Goal: Task Accomplishment & Management: Manage account settings

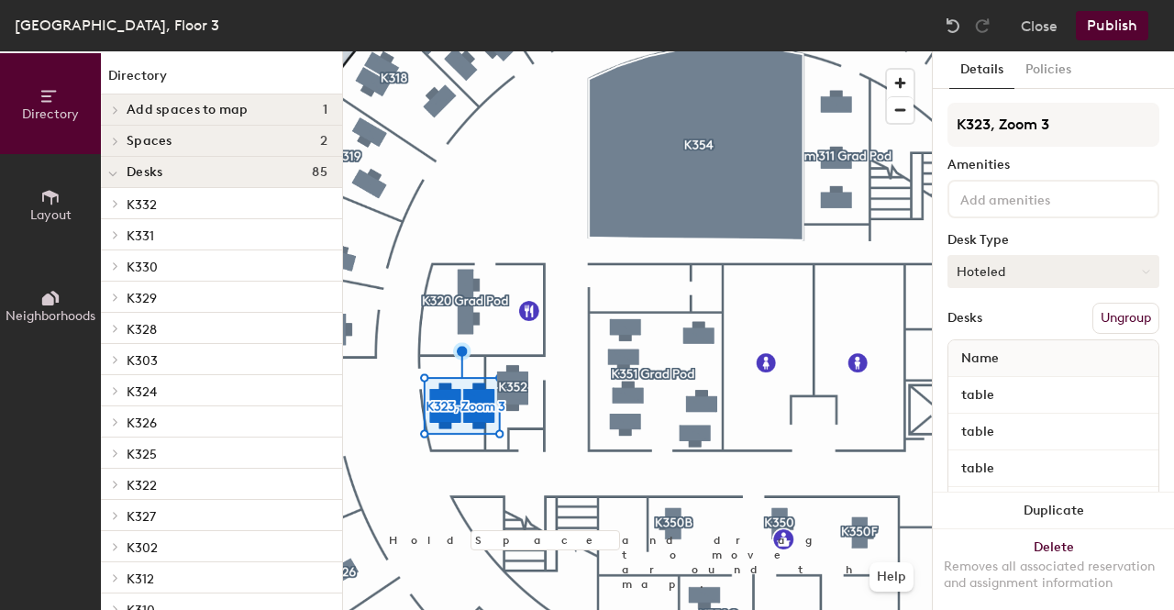
click at [1079, 279] on button "Hoteled" at bounding box center [1054, 271] width 212 height 33
click at [1044, 331] on div "Assigned" at bounding box center [1040, 329] width 183 height 28
click at [1048, 78] on button "Policies" at bounding box center [1049, 70] width 68 height 38
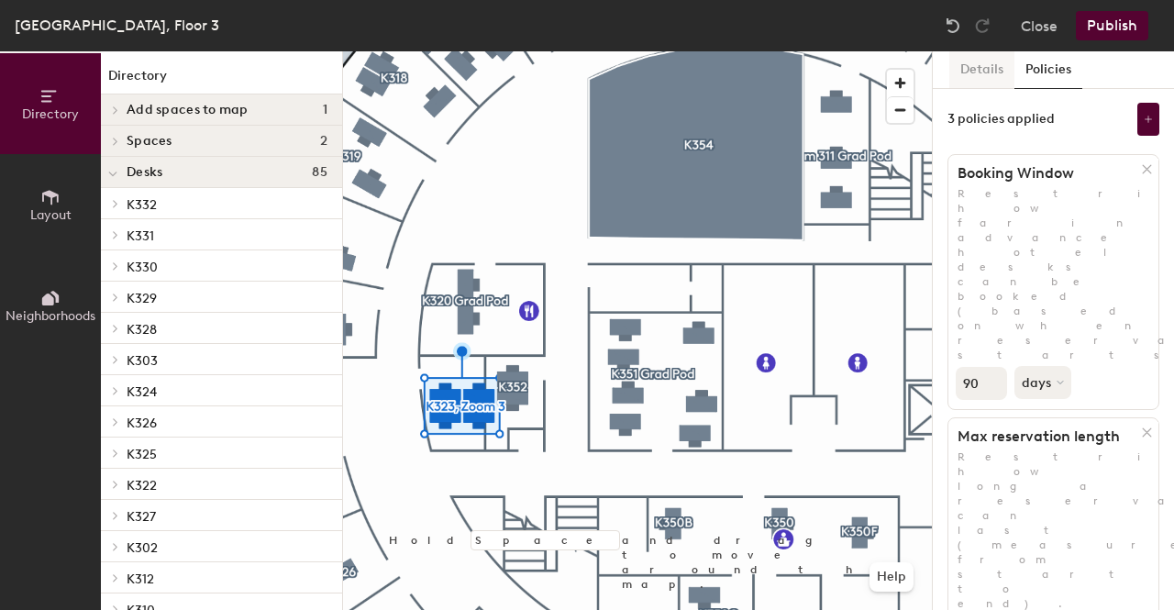
click at [995, 78] on button "Details" at bounding box center [981, 70] width 65 height 38
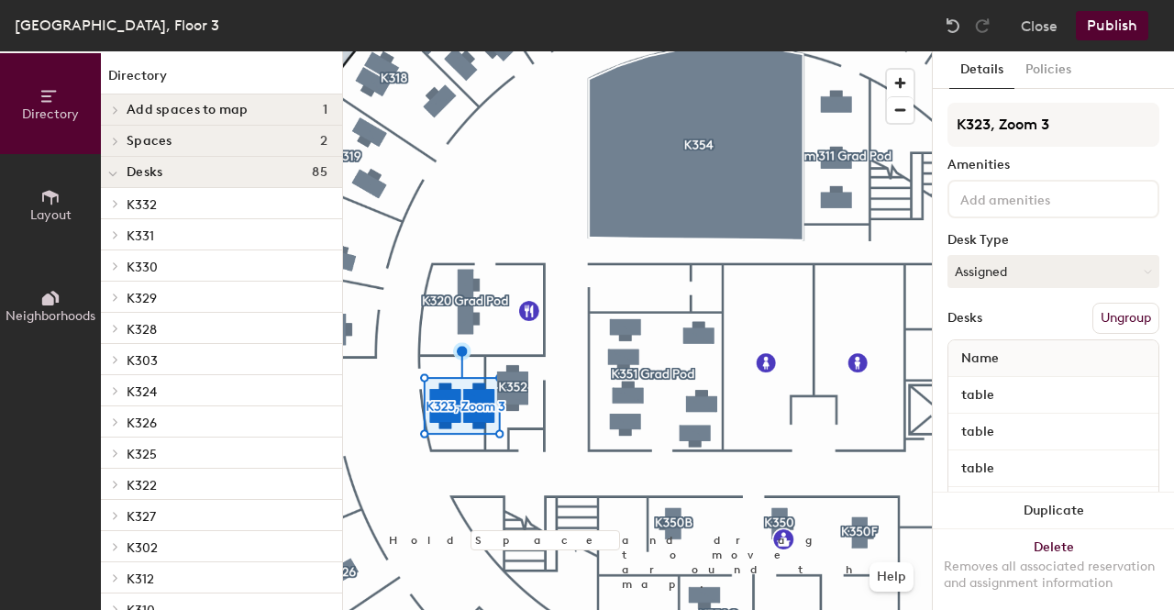
scroll to position [72, 0]
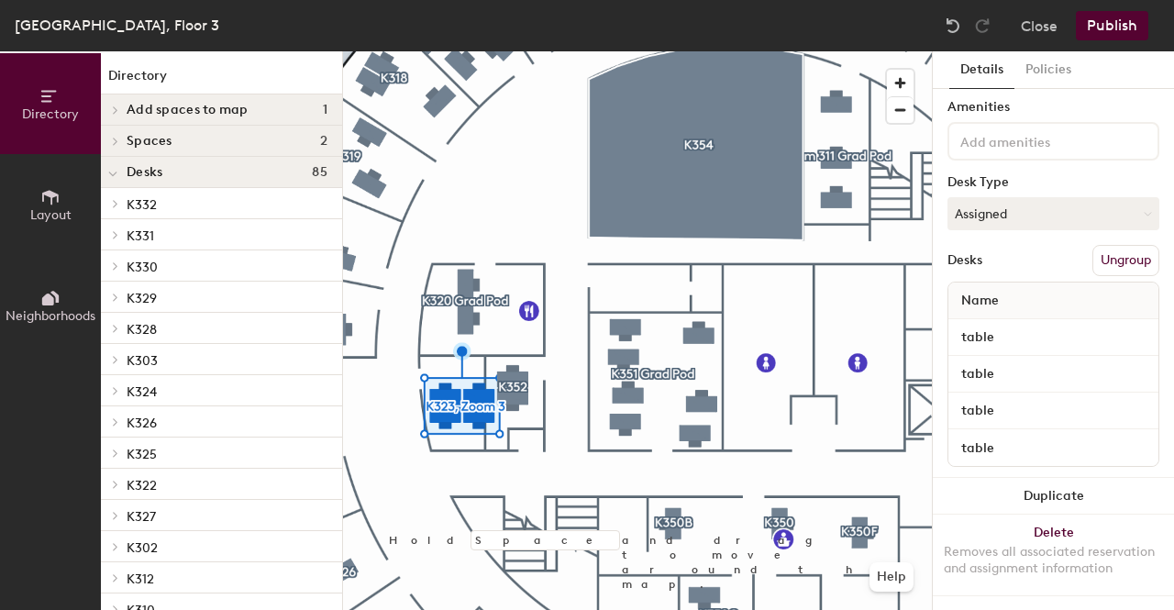
click at [1030, 283] on div "Name" at bounding box center [1054, 301] width 210 height 37
click at [1121, 20] on button "Publish" at bounding box center [1112, 25] width 72 height 29
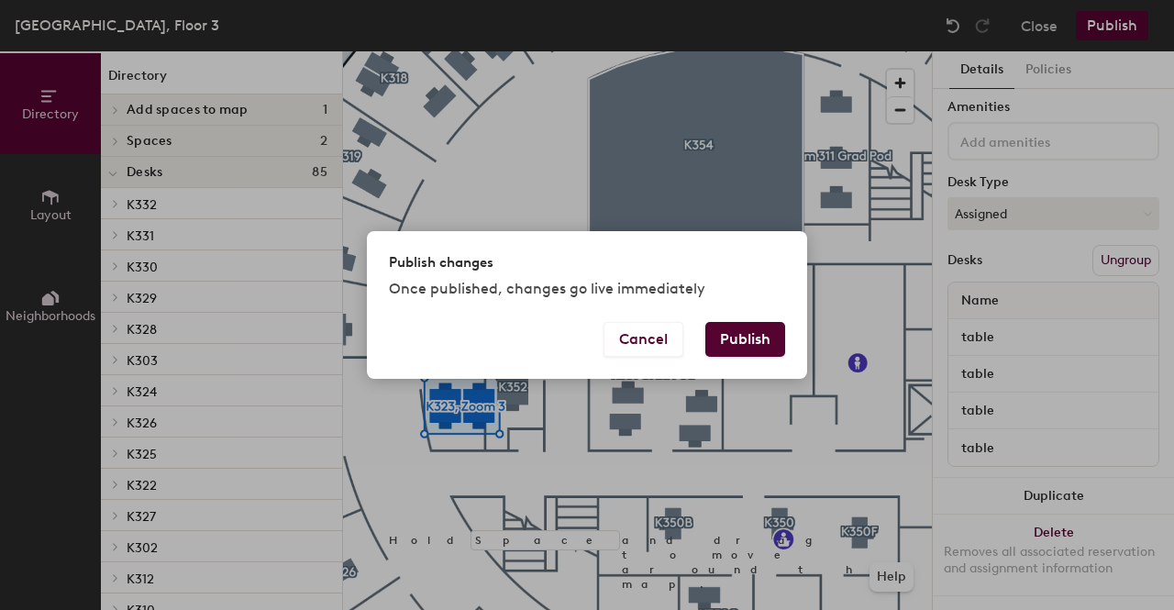
click at [758, 347] on button "Publish" at bounding box center [745, 339] width 80 height 35
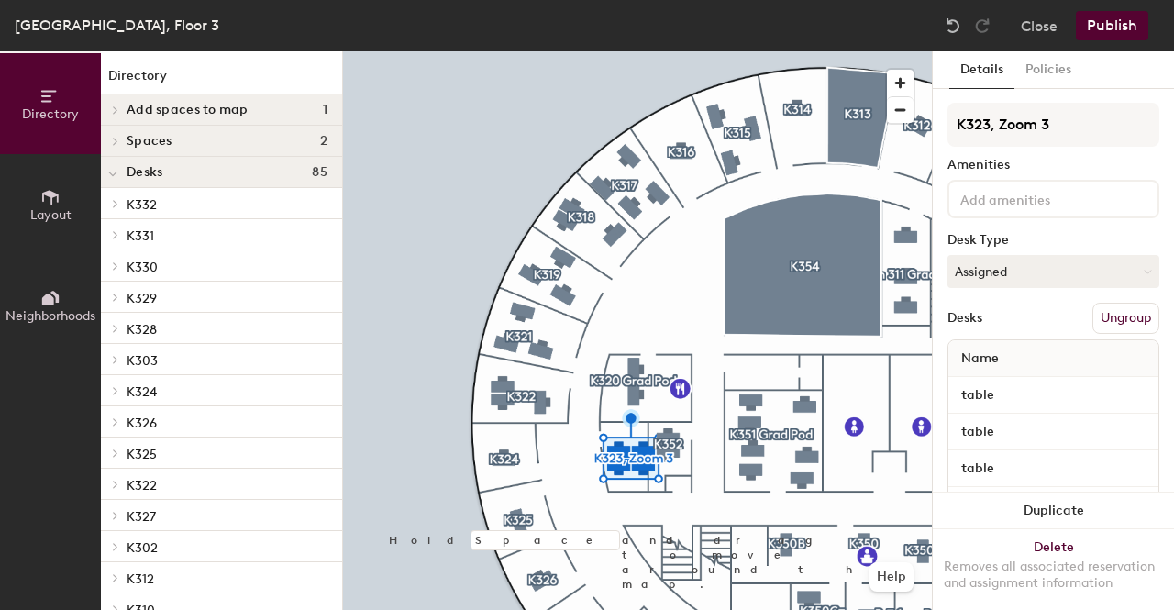
click at [1101, 327] on button "Ungroup" at bounding box center [1126, 318] width 67 height 31
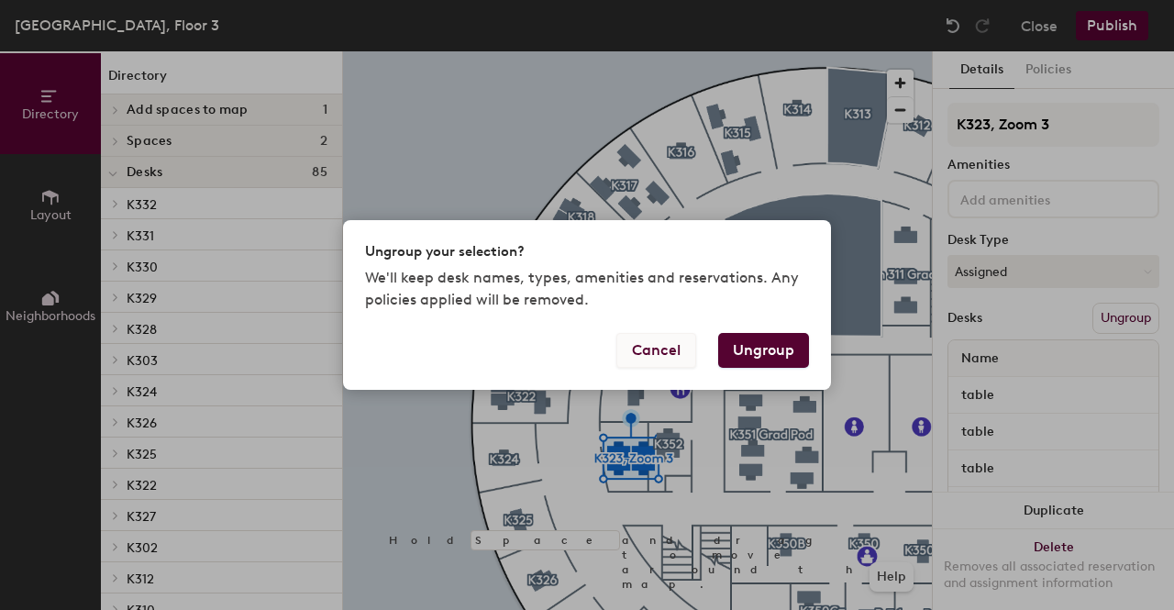
click at [676, 349] on button "Cancel" at bounding box center [656, 350] width 80 height 35
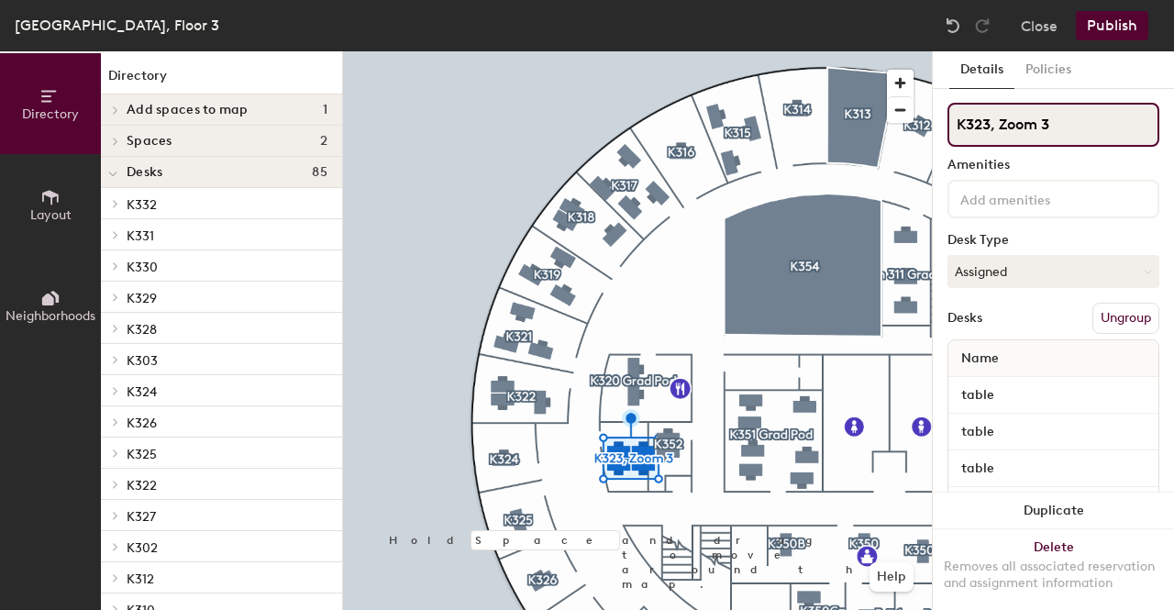
drag, startPoint x: 1051, startPoint y: 116, endPoint x: 939, endPoint y: 126, distance: 112.3
click at [939, 126] on div "Details Policies K323, Zoom 3 Amenities Desk Type Assigned Desks Ungroup Name t…" at bounding box center [1053, 330] width 241 height 559
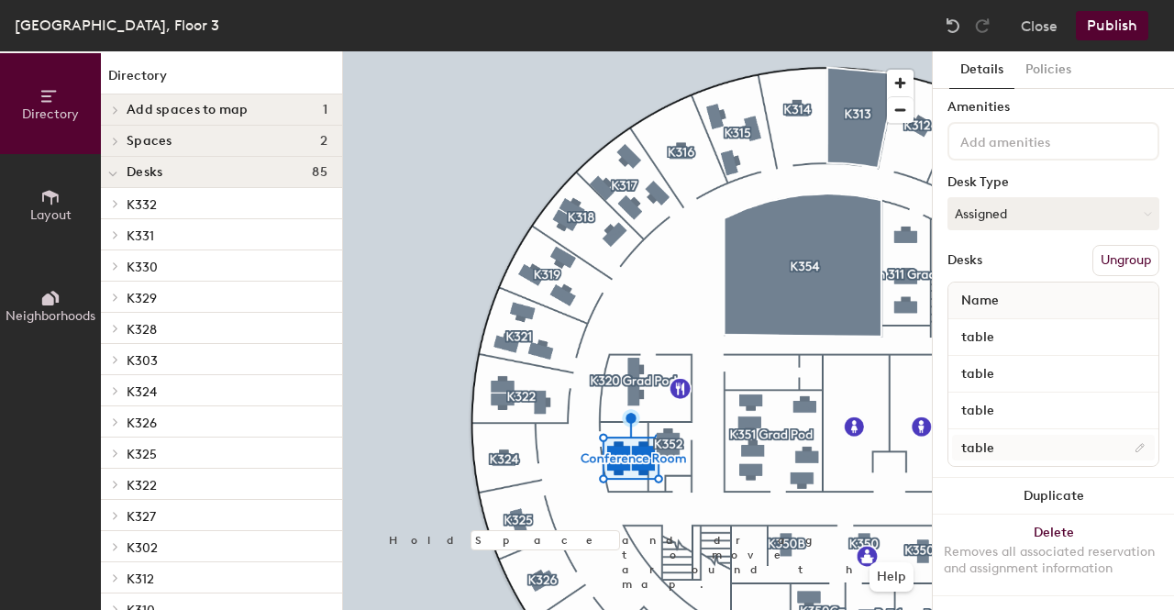
type input "Conference Room"
click at [1123, 327] on input "table" at bounding box center [1053, 338] width 203 height 26
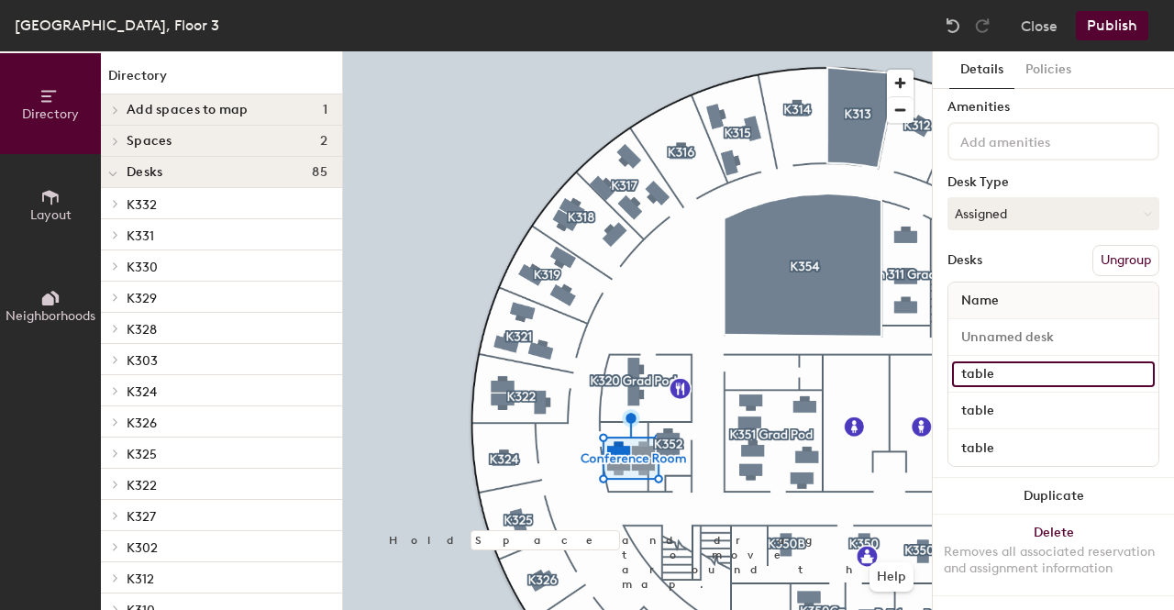
click at [1121, 361] on input "table" at bounding box center [1053, 374] width 203 height 26
type input "t"
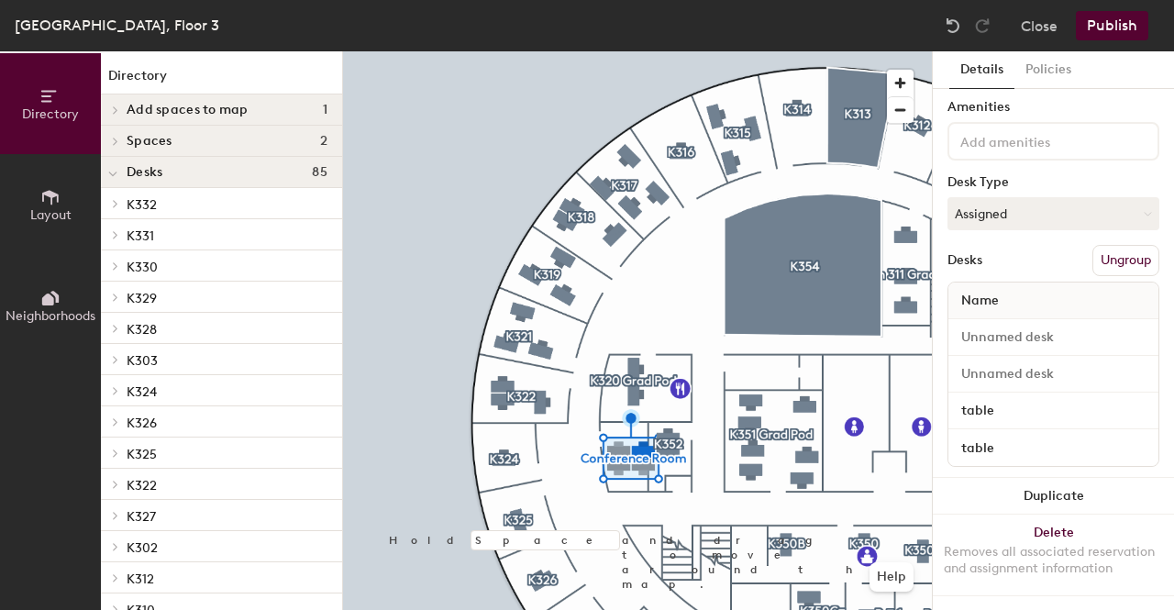
click at [1106, 393] on div "table" at bounding box center [1054, 411] width 210 height 37
click at [1095, 398] on input "table" at bounding box center [1053, 411] width 203 height 26
click at [1070, 435] on input "table" at bounding box center [1053, 448] width 203 height 26
click at [1106, 27] on button "Publish" at bounding box center [1112, 25] width 72 height 29
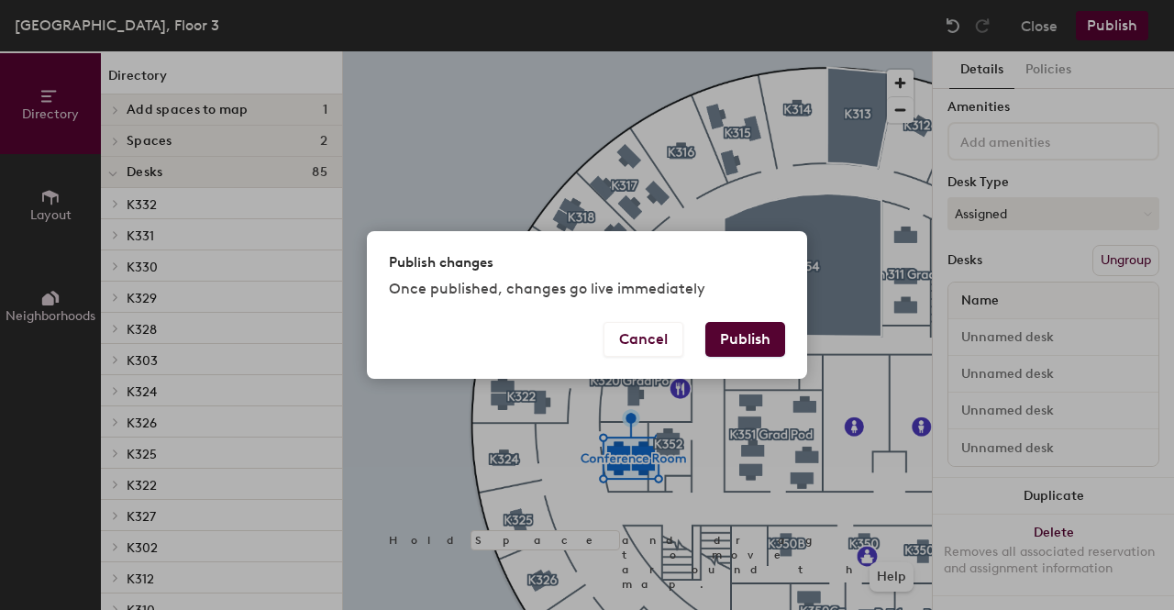
click at [743, 335] on button "Publish" at bounding box center [745, 339] width 80 height 35
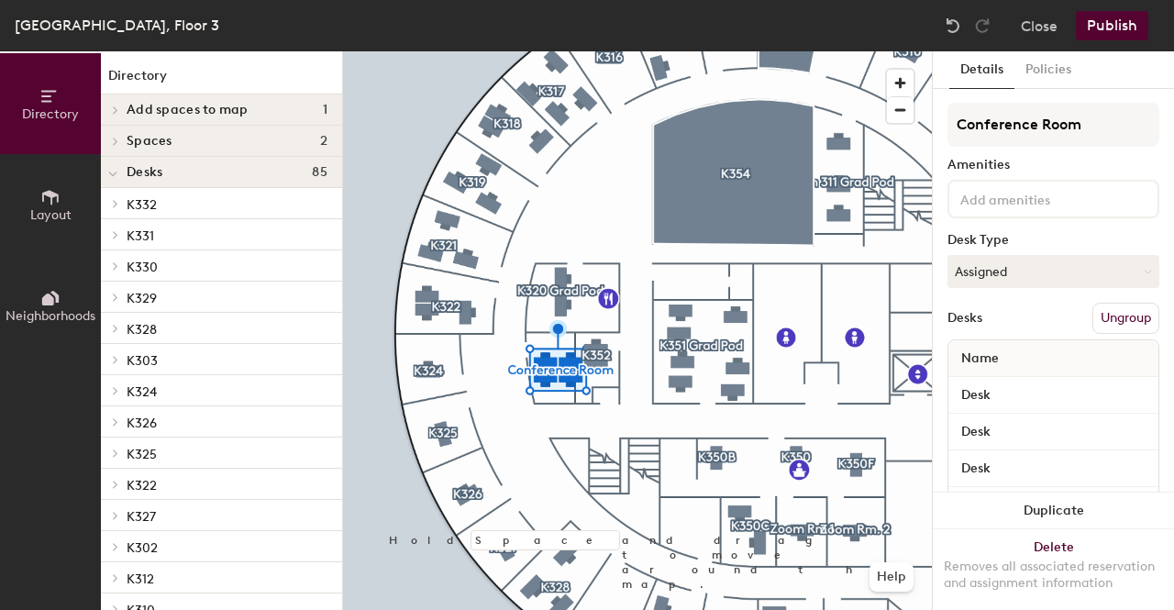
click at [50, 212] on span "Layout" at bounding box center [50, 215] width 41 height 16
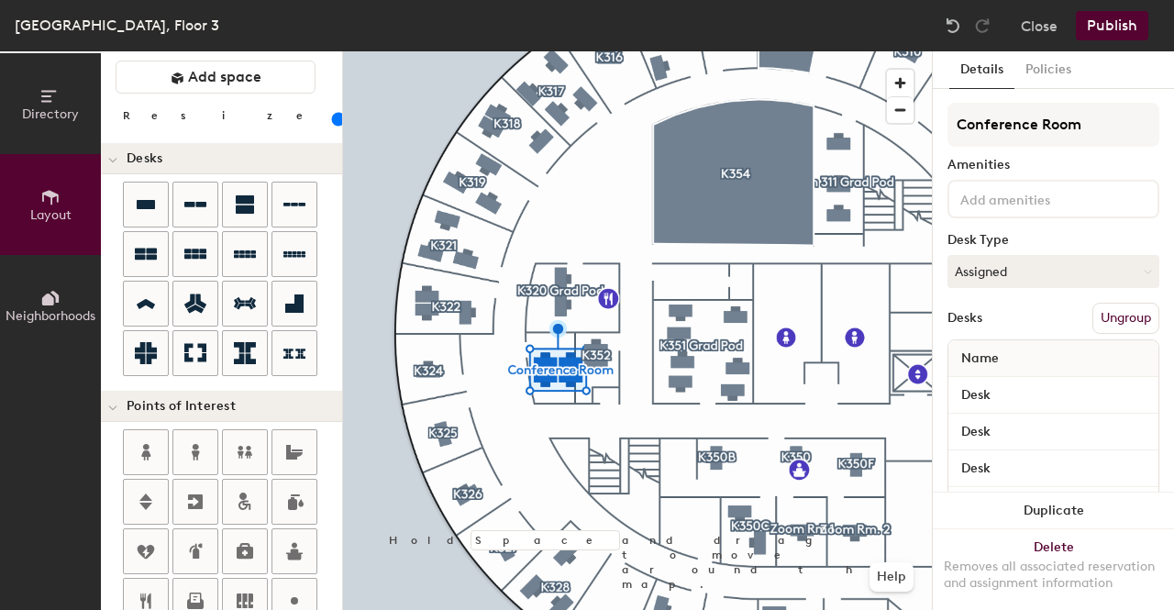
scroll to position [50, 0]
click at [52, 288] on icon at bounding box center [50, 298] width 20 height 20
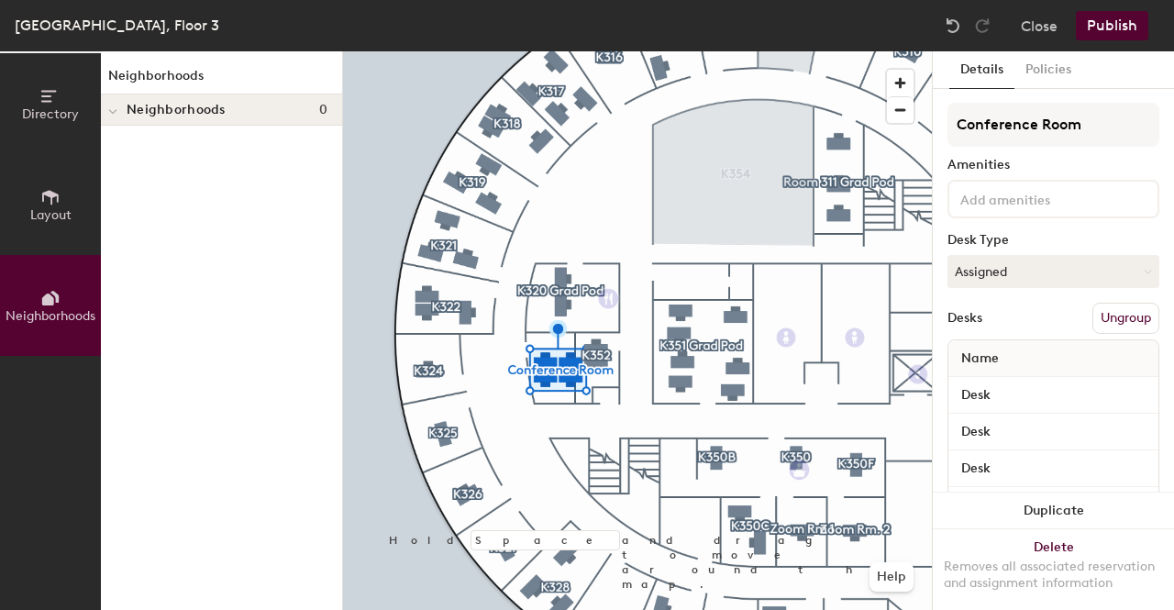
click at [50, 217] on span "Layout" at bounding box center [50, 215] width 41 height 16
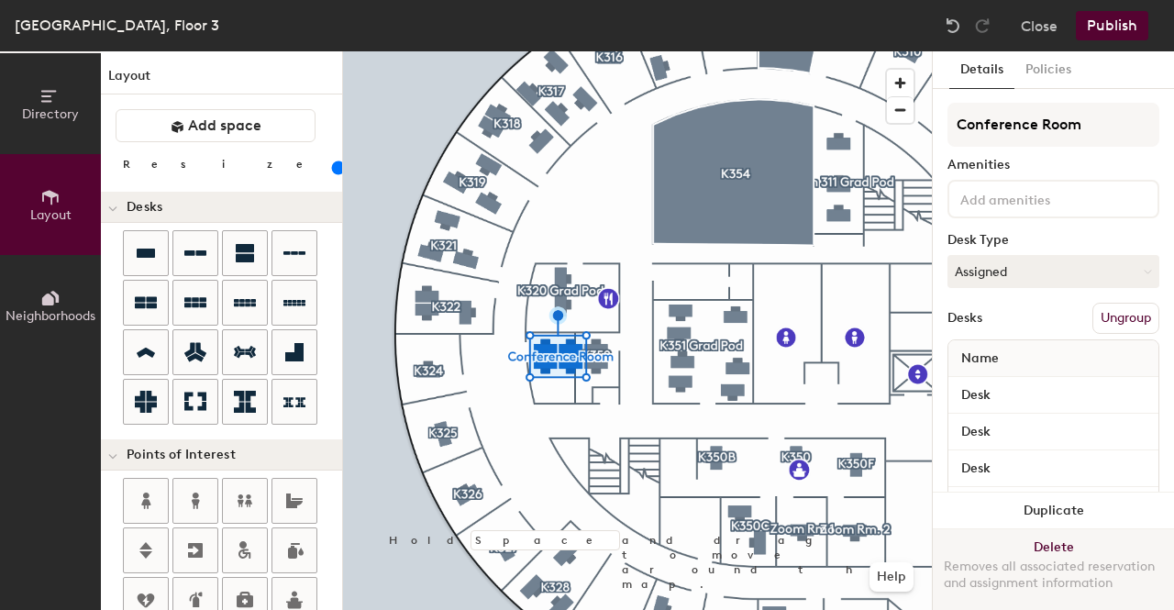
click at [1051, 530] on button "Delete Removes all associated reservation and assignment information" at bounding box center [1053, 569] width 241 height 81
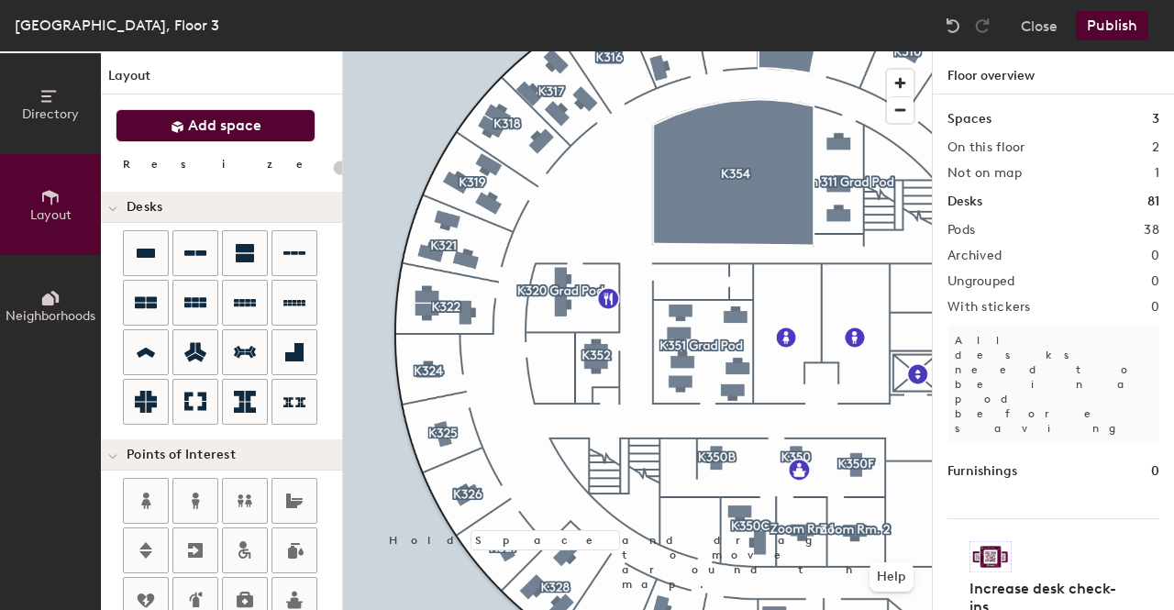
click at [238, 132] on span "Add space" at bounding box center [224, 125] width 73 height 18
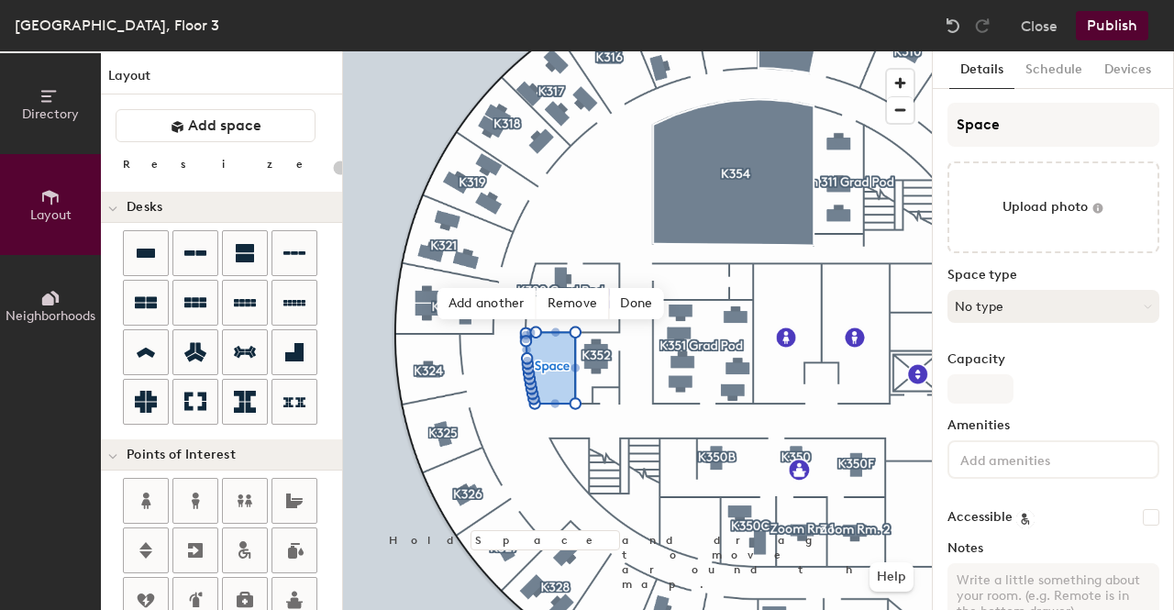
click at [1027, 309] on button "No type" at bounding box center [1054, 306] width 212 height 33
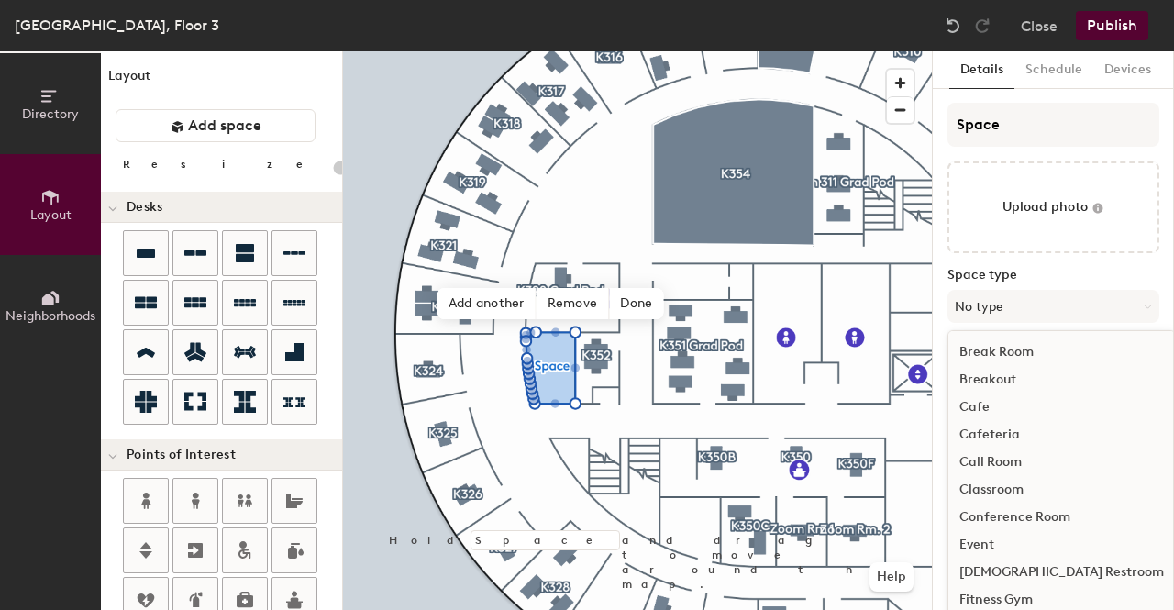
click at [1015, 515] on div "Conference Room" at bounding box center [1062, 518] width 227 height 28
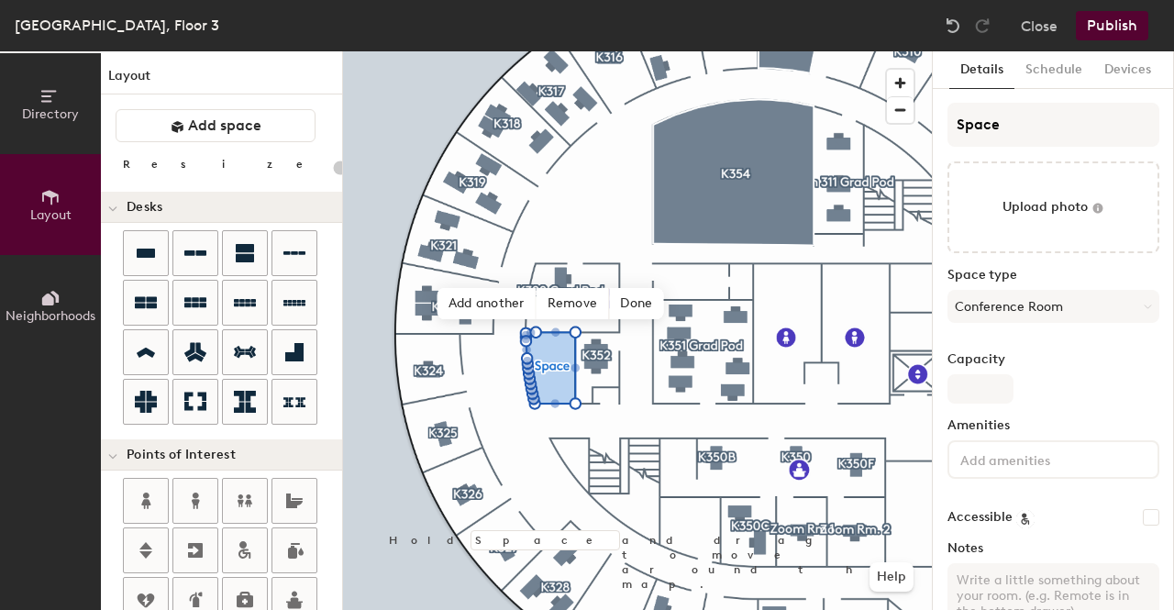
type input "20"
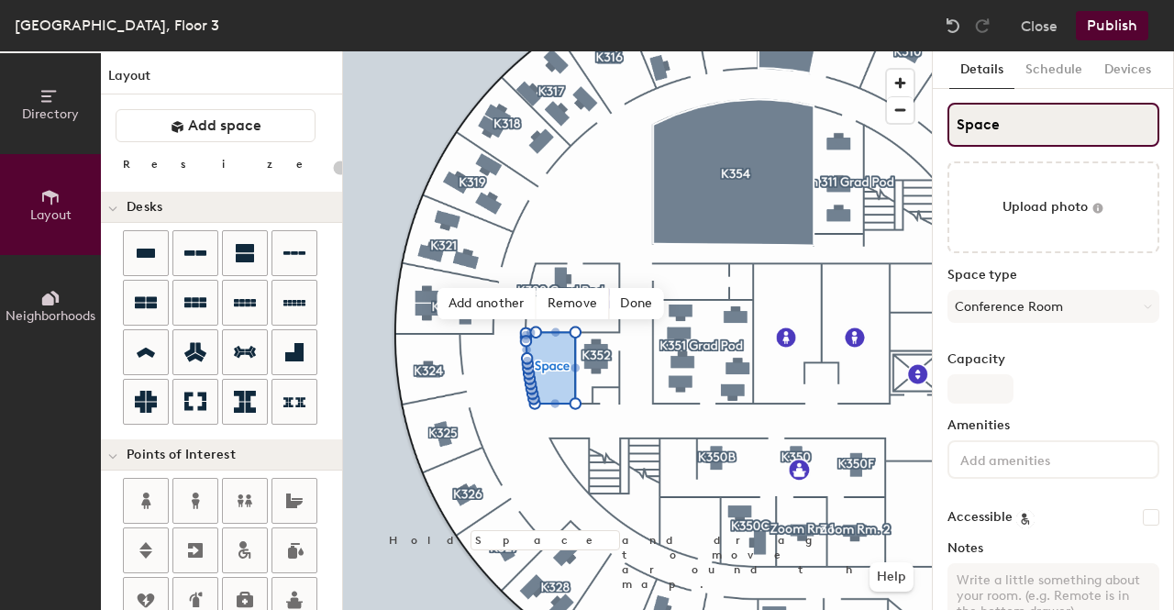
drag, startPoint x: 1004, startPoint y: 128, endPoint x: 939, endPoint y: 130, distance: 65.2
click at [939, 130] on div "Details Schedule Devices Space Upload photo Space type Conference Room Capacity…" at bounding box center [1053, 330] width 241 height 559
type input "C"
type input "20"
type input "Conf"
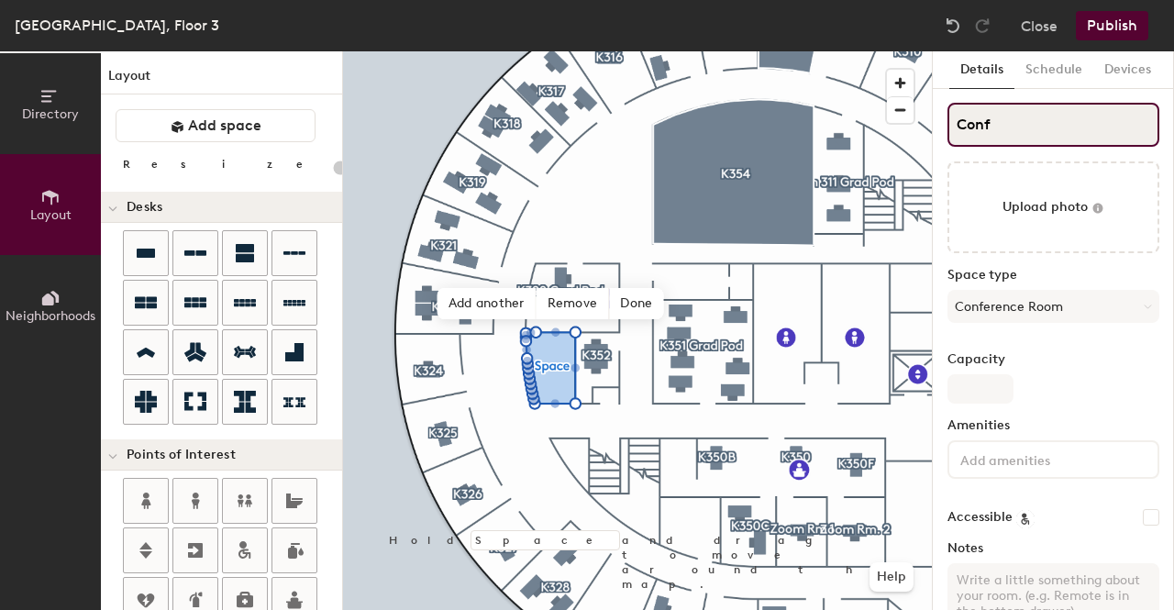
type input "20"
type input "Conferenc"
type input "20"
type input "Conference"
type input "20"
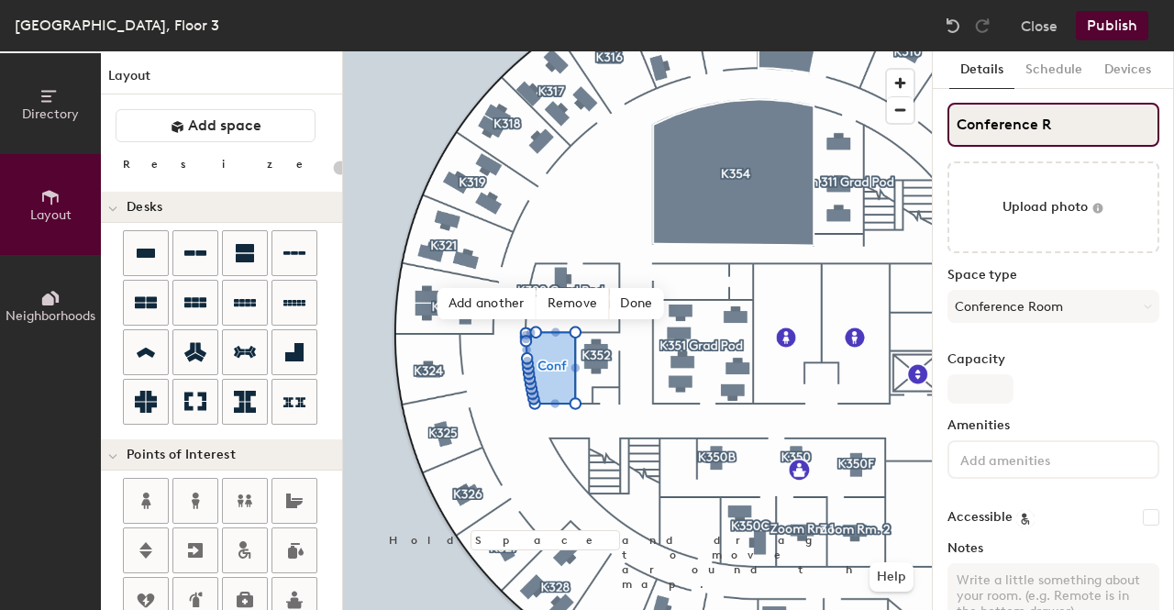
type input "Conference Ro"
type input "20"
type input "Conference Room"
type input "20"
type input "Conference Room"
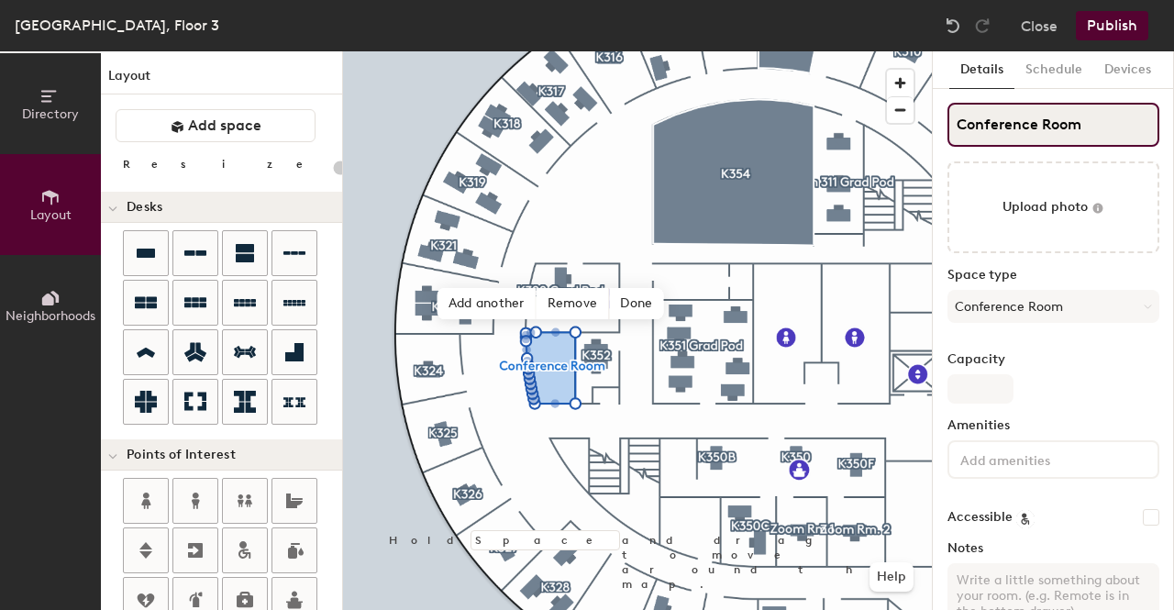
type input "20"
type input "Conference Room"
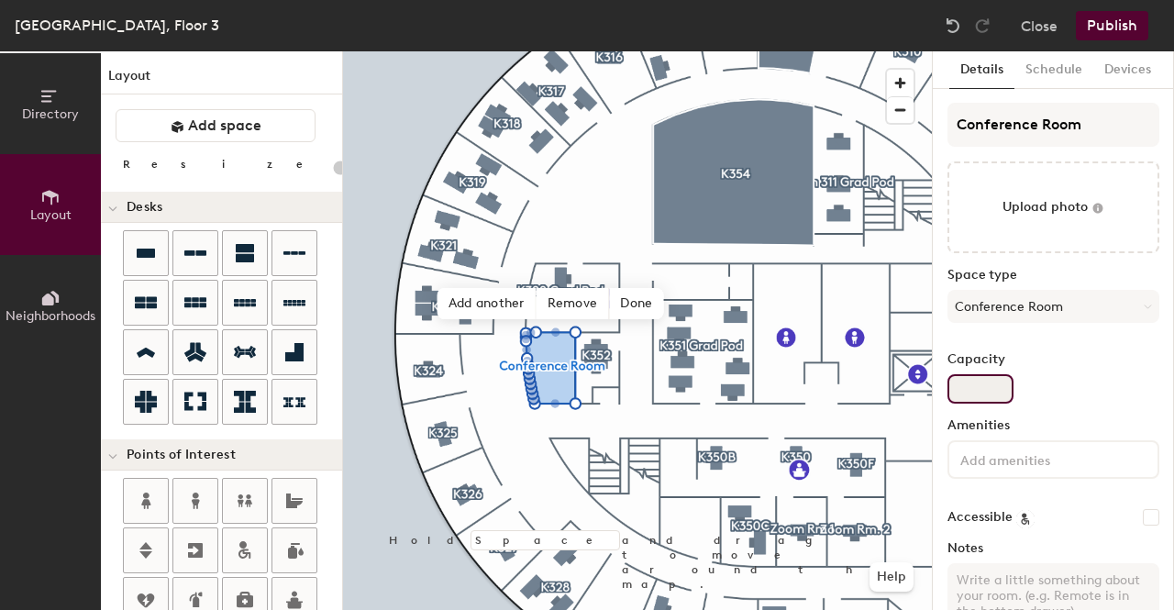
click at [963, 394] on input "Capacity" at bounding box center [981, 388] width 66 height 29
type input "8"
type input "20"
type input "8"
click at [1056, 387] on div "Capacity 8" at bounding box center [1054, 377] width 212 height 51
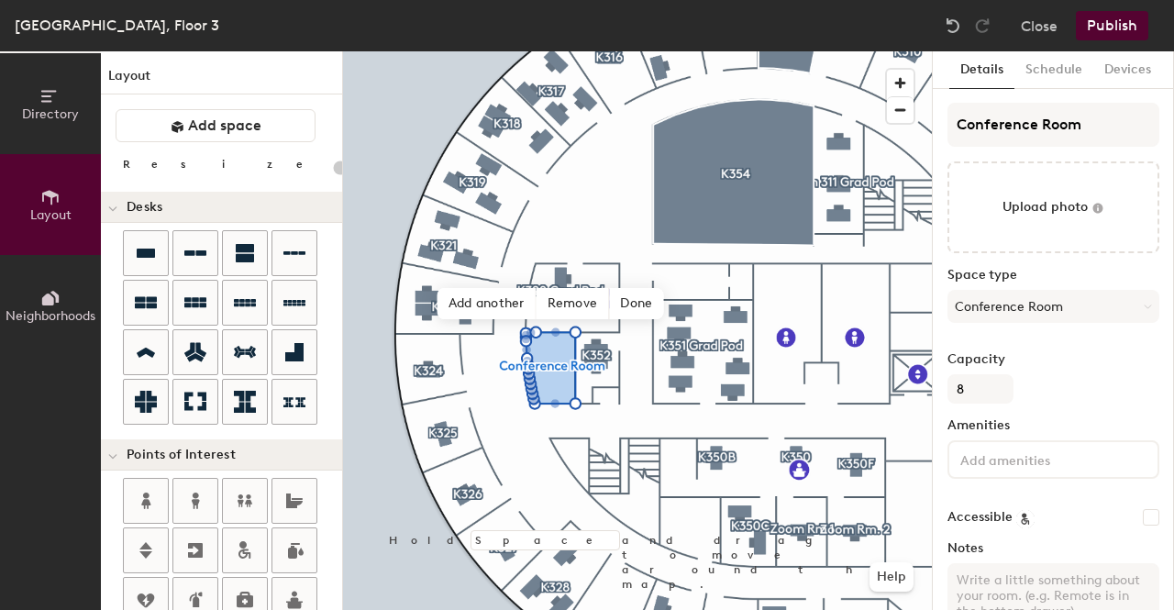
type input "20"
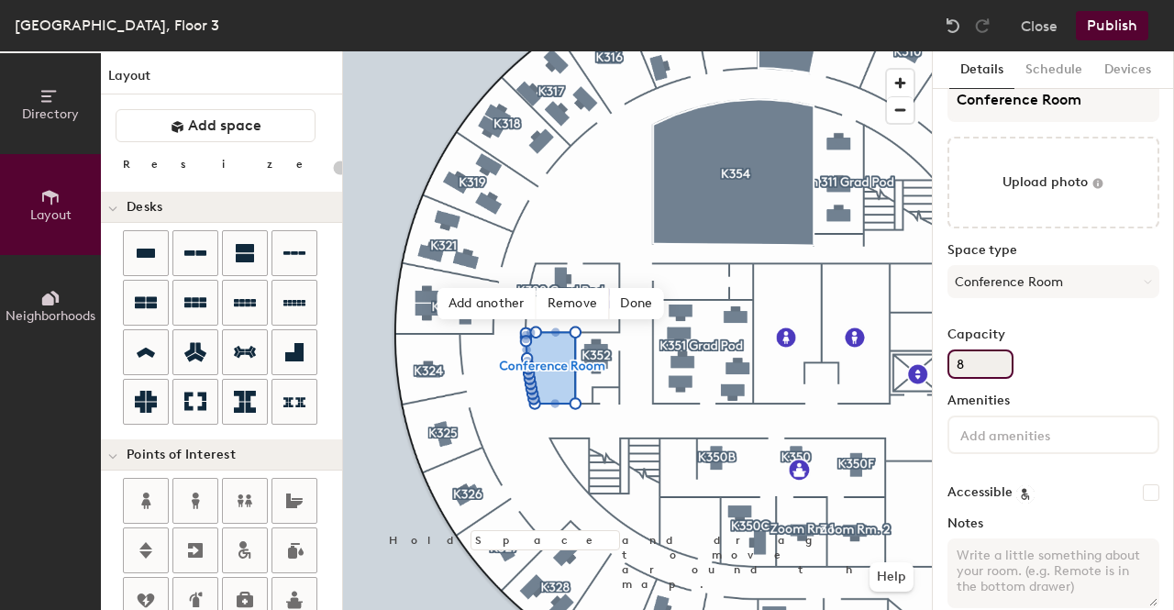
click at [974, 364] on input "8" at bounding box center [981, 363] width 66 height 29
type input "20"
type input "6"
type input "20"
type input "6"
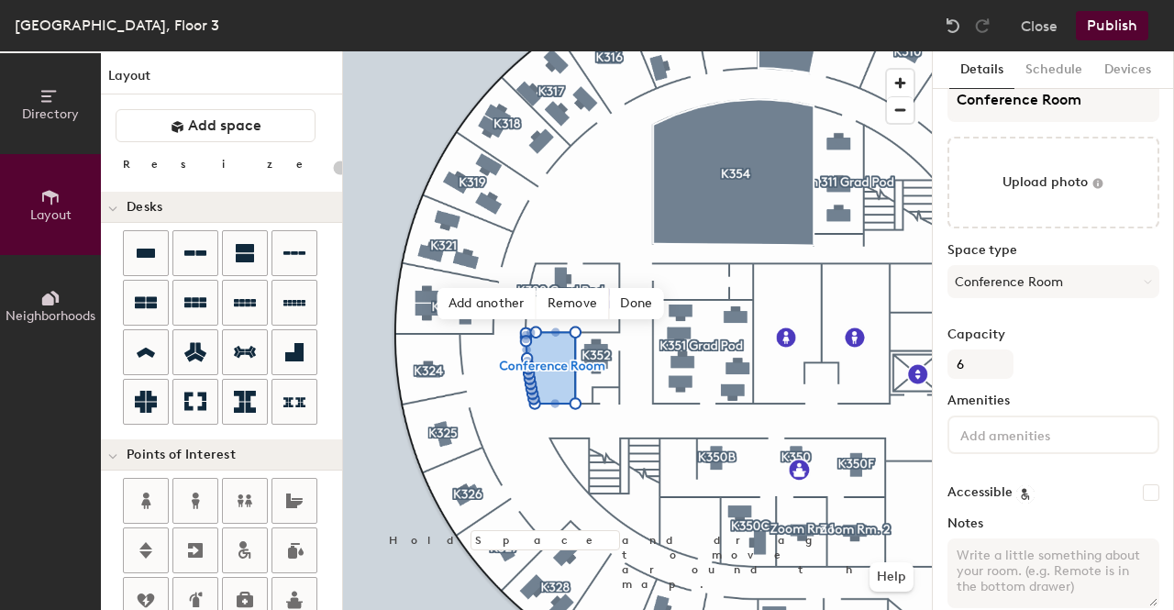
click at [1099, 379] on div "Conference Room Upload photo Space type Conference Room Capacity 6 Amenities Ac…" at bounding box center [1054, 350] width 212 height 545
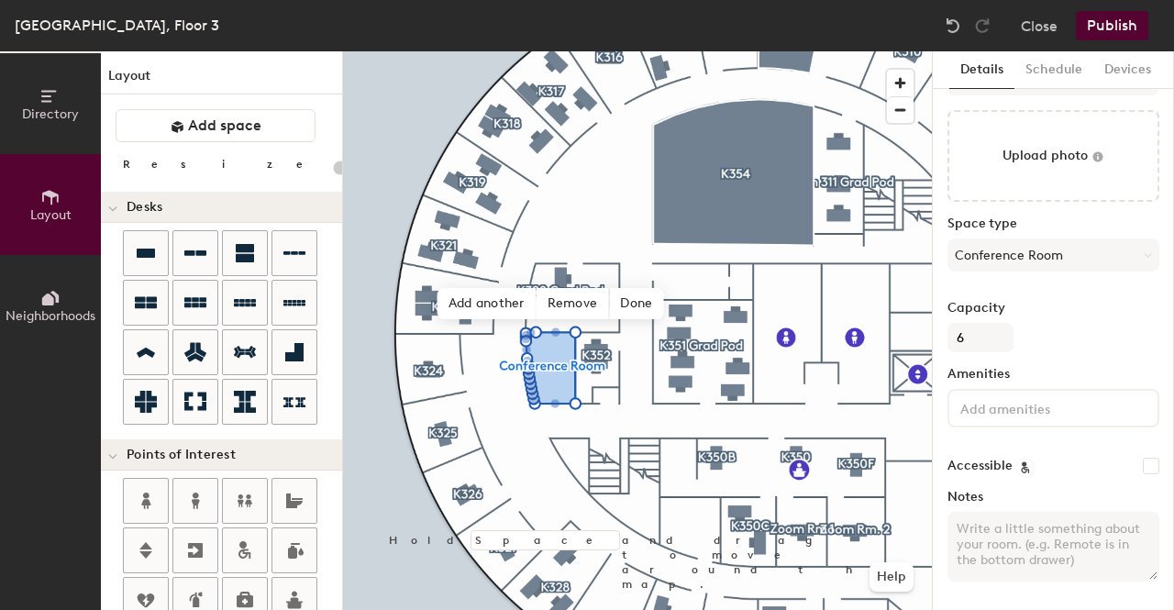
scroll to position [0, 0]
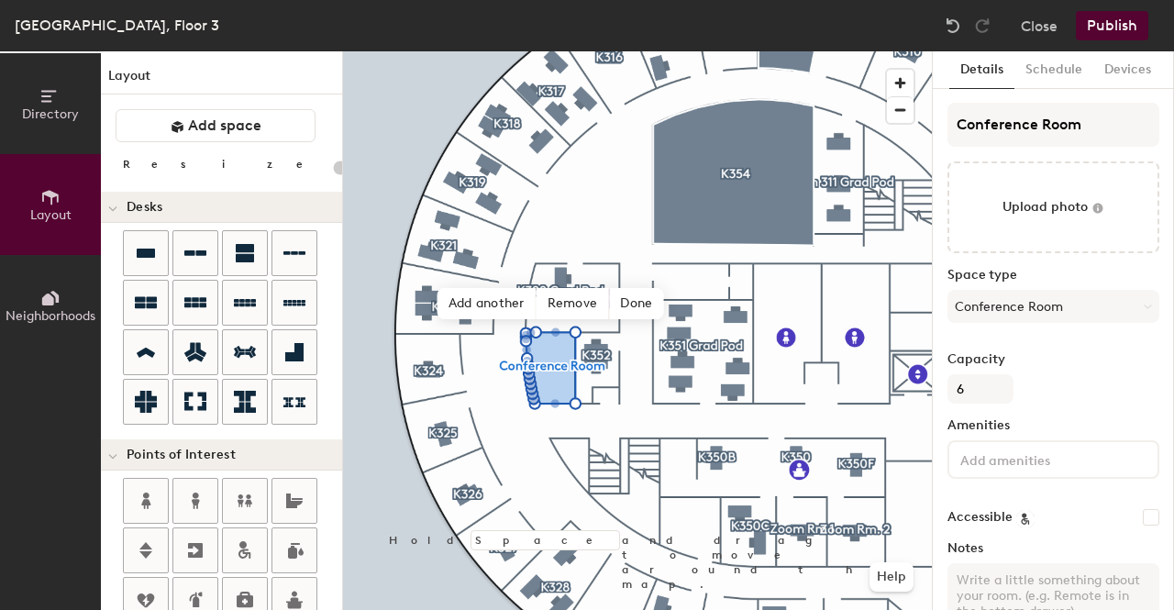
click at [1108, 17] on button "Publish" at bounding box center [1112, 25] width 72 height 29
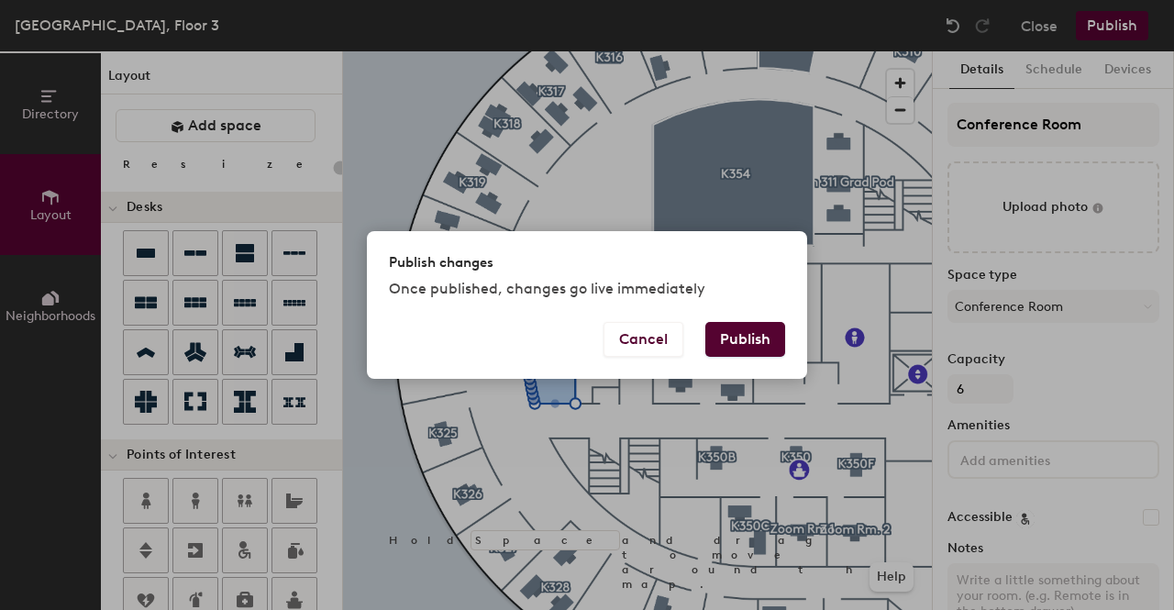
click at [728, 317] on div "Publish changes Once published, changes go live immediately" at bounding box center [587, 276] width 440 height 91
click at [742, 339] on button "Publish" at bounding box center [745, 339] width 80 height 35
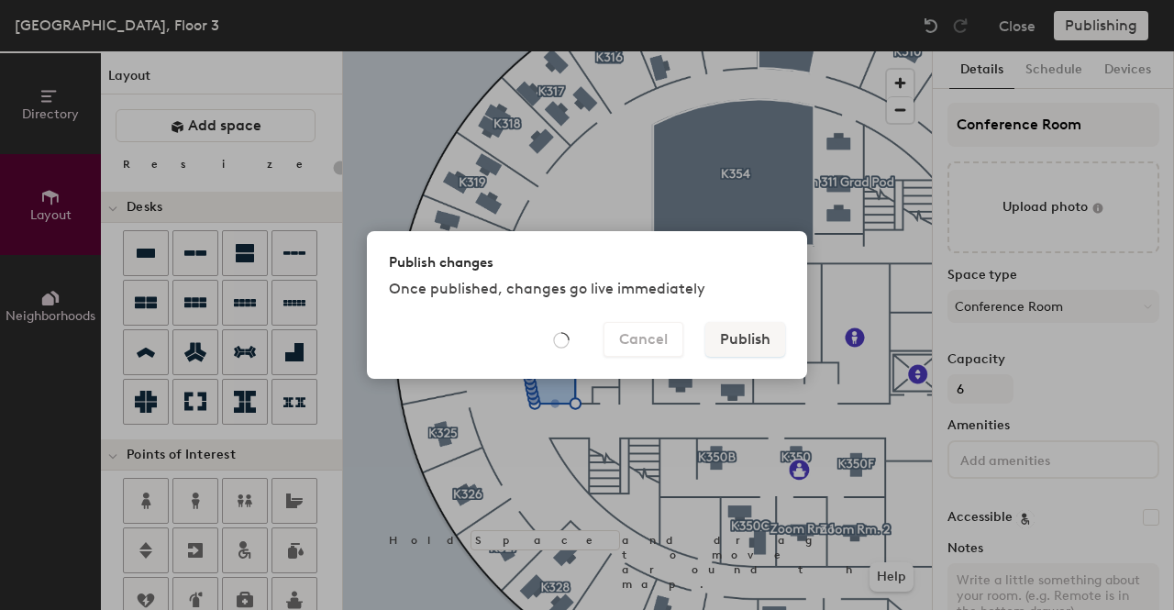
type input "20"
